Goal: Transaction & Acquisition: Purchase product/service

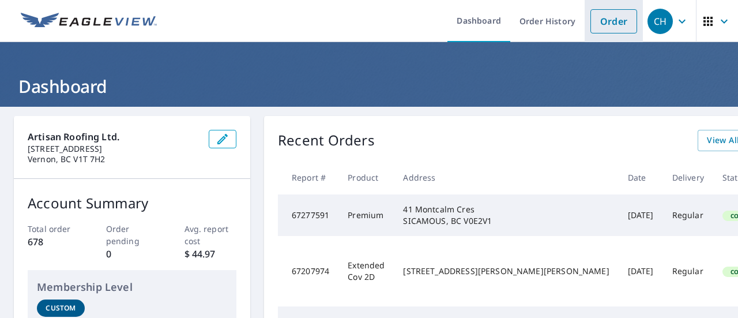
click at [608, 24] on link "Order" at bounding box center [614, 21] width 47 height 24
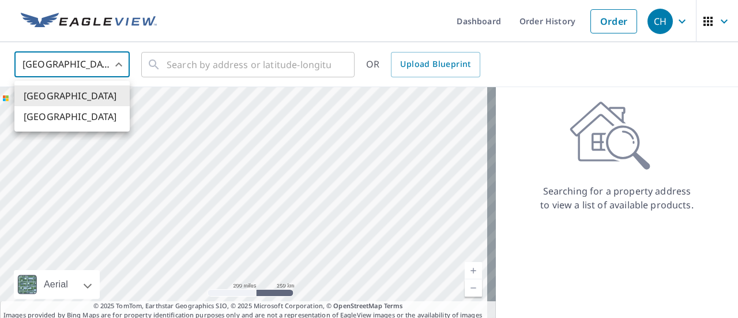
click at [100, 67] on body "CH CH Dashboard Order History Order CH United States US ​ ​ OR Upload Blueprint…" at bounding box center [369, 159] width 738 height 318
click at [75, 115] on li "[GEOGRAPHIC_DATA]" at bounding box center [71, 116] width 115 height 21
type input "CA"
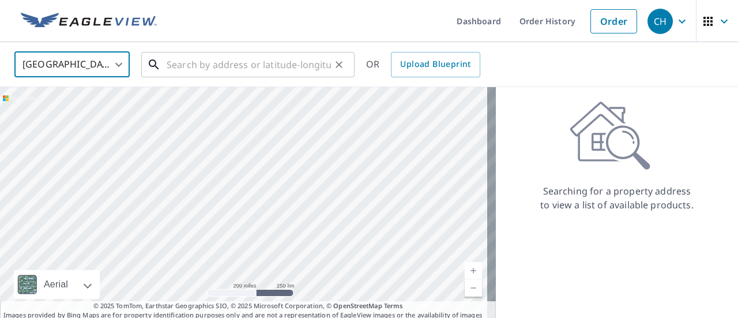
click at [193, 65] on input "text" at bounding box center [249, 64] width 164 height 32
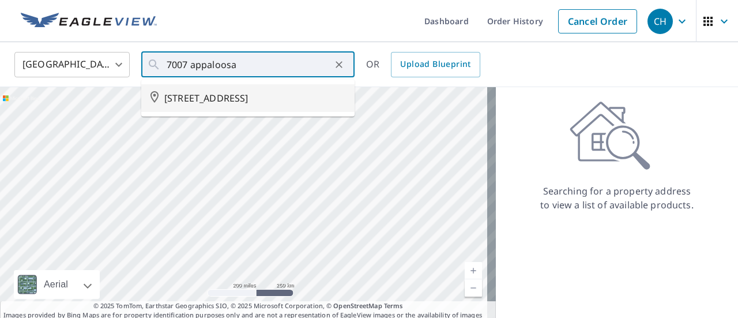
type input "[STREET_ADDRESS]"
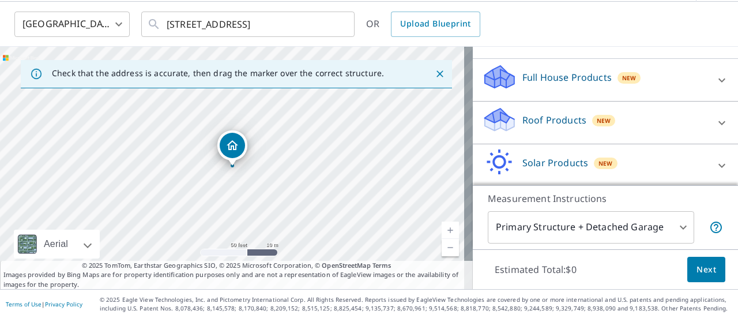
scroll to position [164, 0]
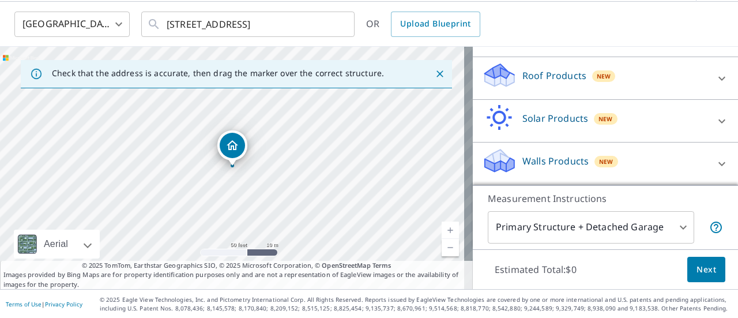
click at [715, 79] on icon at bounding box center [722, 79] width 14 height 14
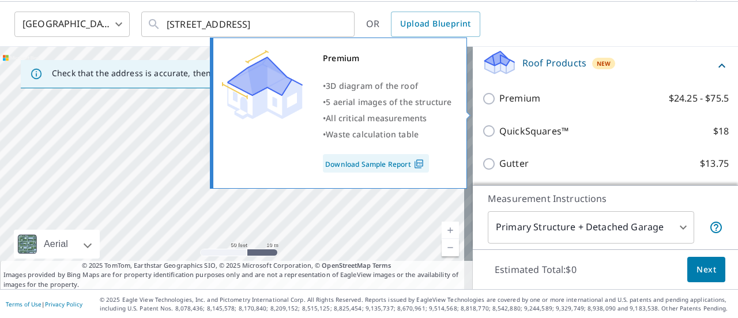
click at [519, 106] on p "Premium" at bounding box center [520, 98] width 41 height 14
click at [500, 106] on input "Premium $24.25 - $75.5" at bounding box center [490, 99] width 17 height 14
checkbox input "true"
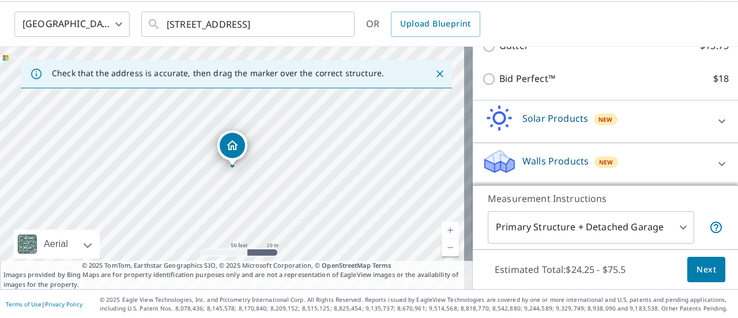
scroll to position [333, 0]
click at [699, 268] on span "Next" at bounding box center [707, 269] width 20 height 14
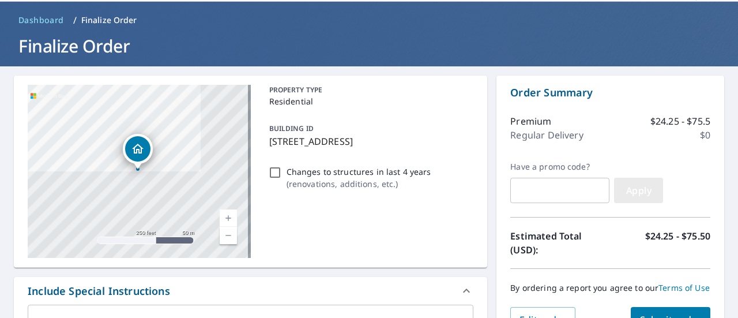
click at [639, 196] on span "Apply" at bounding box center [639, 190] width 31 height 13
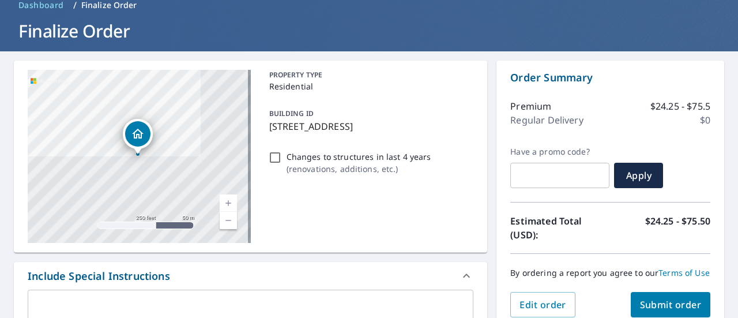
scroll to position [98, 0]
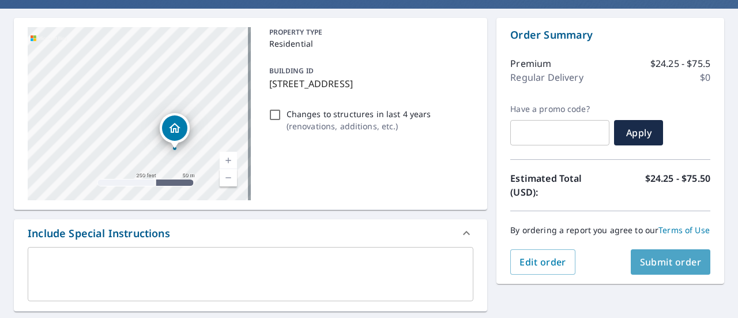
click at [683, 275] on button "Submit order" at bounding box center [671, 261] width 80 height 25
